Goal: Task Accomplishment & Management: Manage account settings

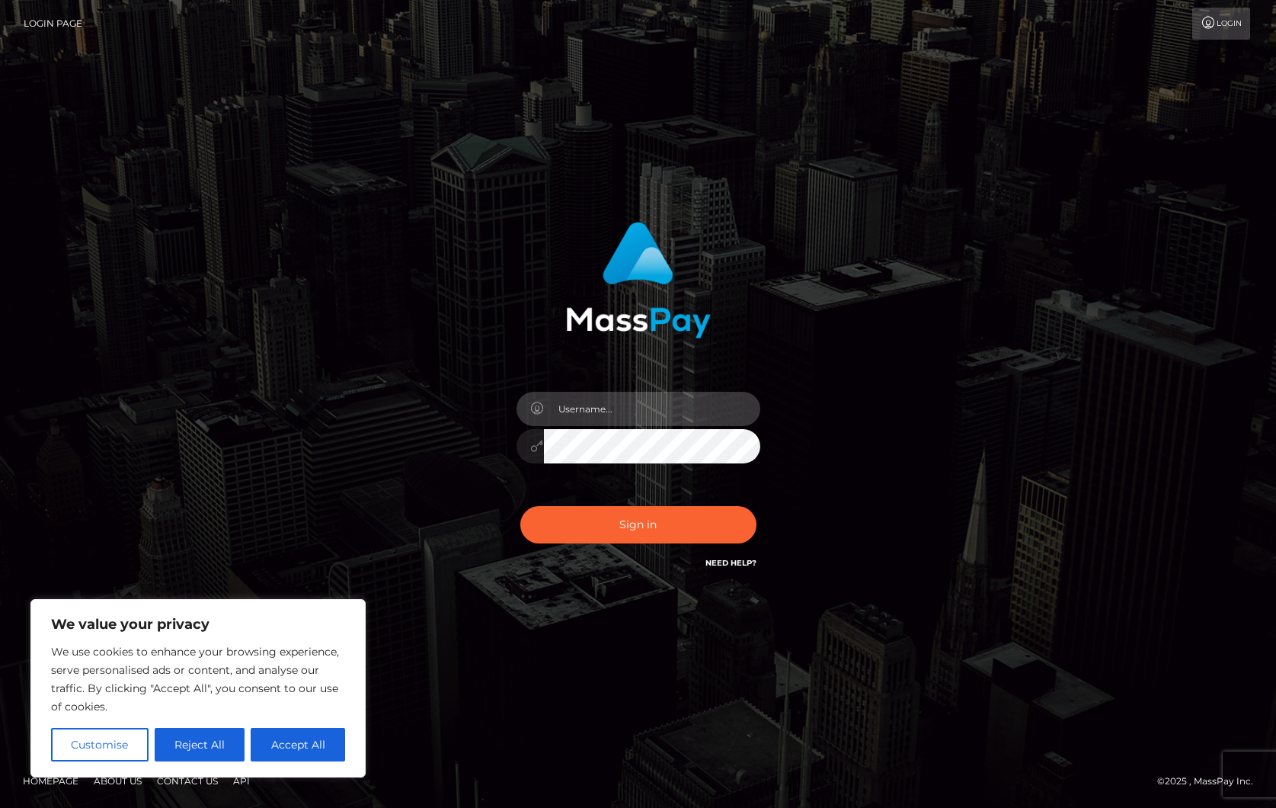
click at [657, 412] on input "text" at bounding box center [652, 409] width 216 height 34
type input "ollieAN.fanvue"
